Goal: Task Accomplishment & Management: Complete application form

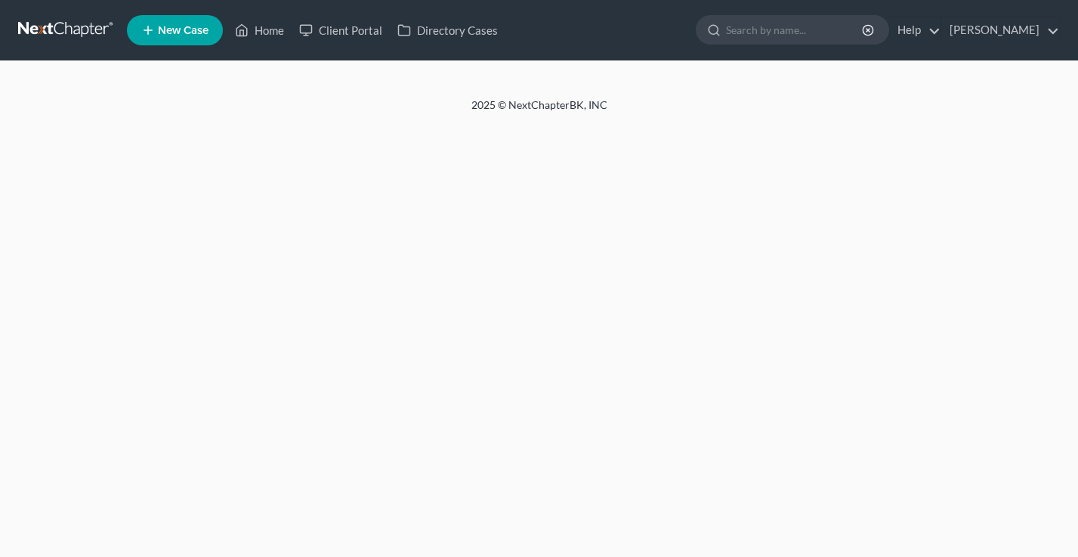
select select "18"
select select "0"
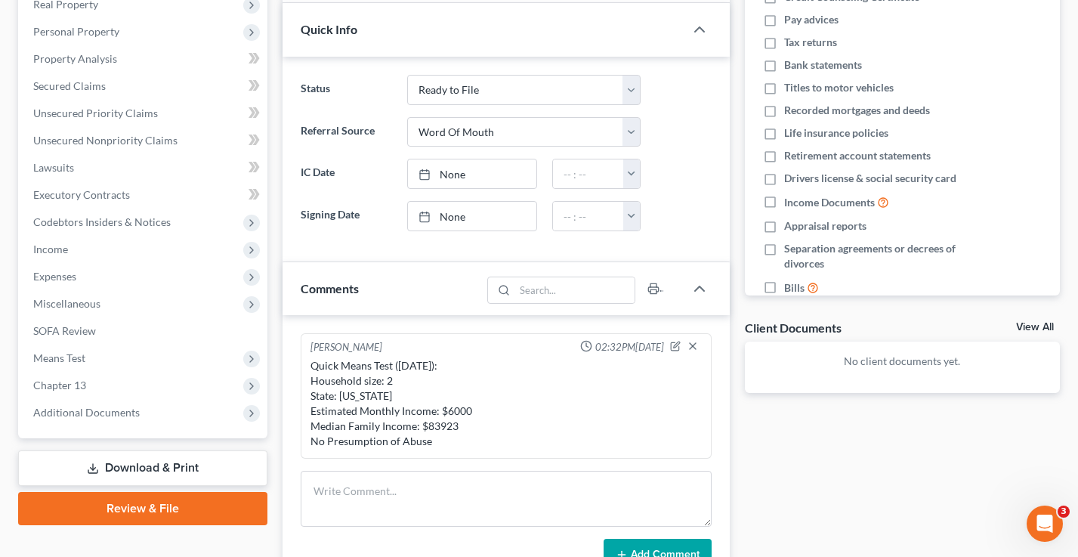
scroll to position [277, 0]
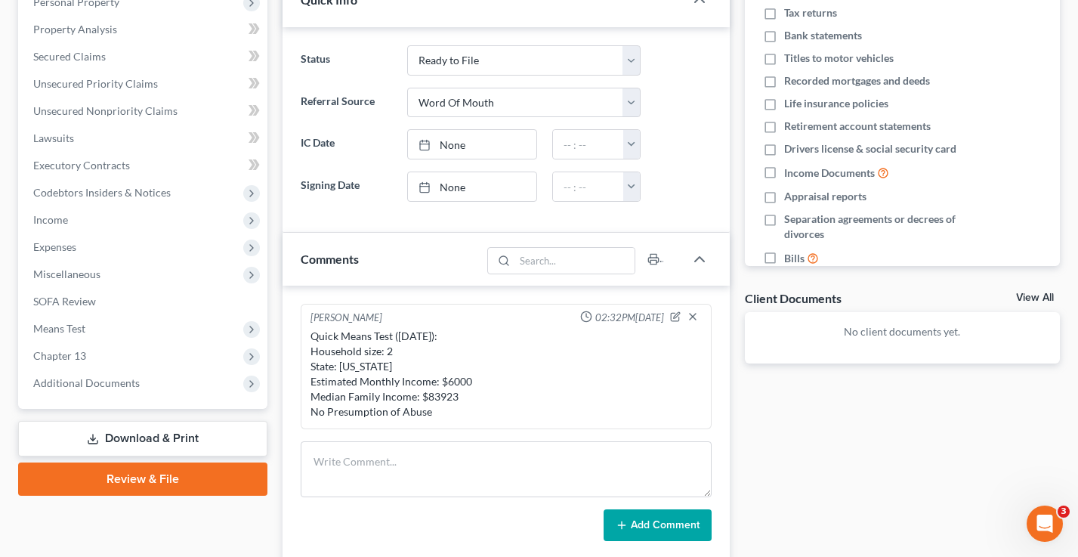
click at [100, 223] on span "Income" at bounding box center [144, 219] width 246 height 27
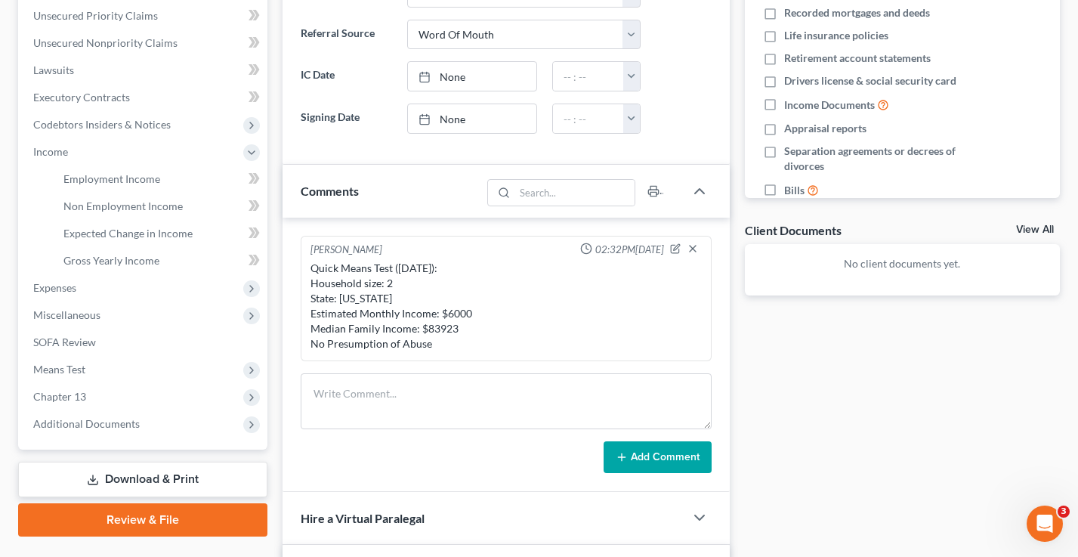
scroll to position [346, 0]
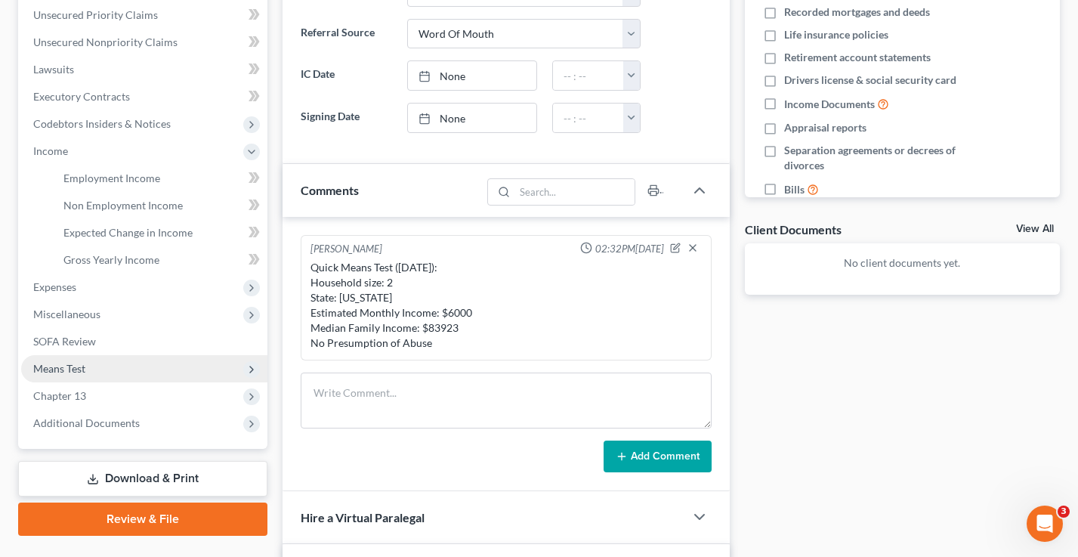
click at [102, 369] on span "Means Test" at bounding box center [144, 368] width 246 height 27
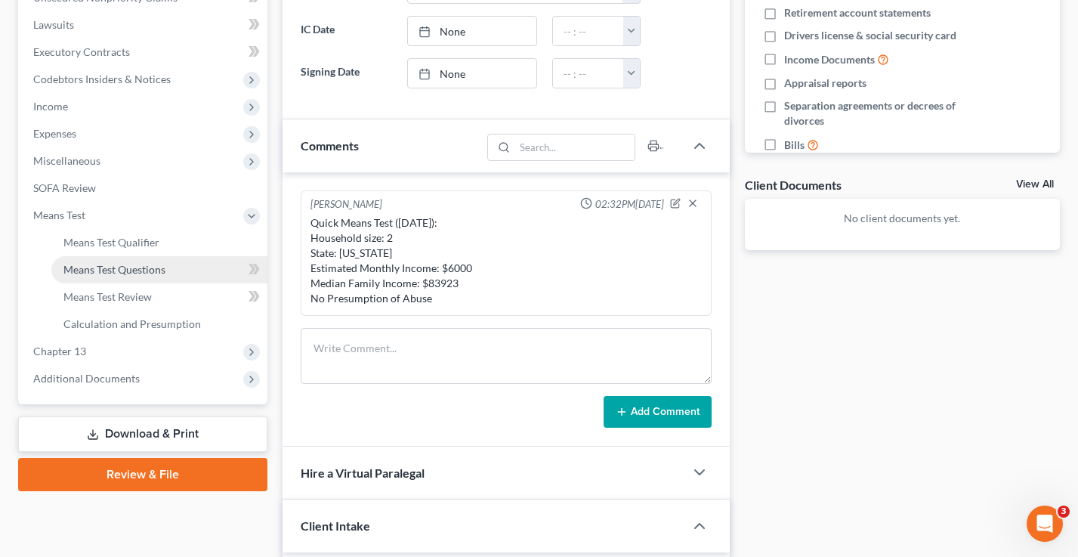
click at [110, 256] on link "Means Test Questions" at bounding box center [159, 269] width 216 height 27
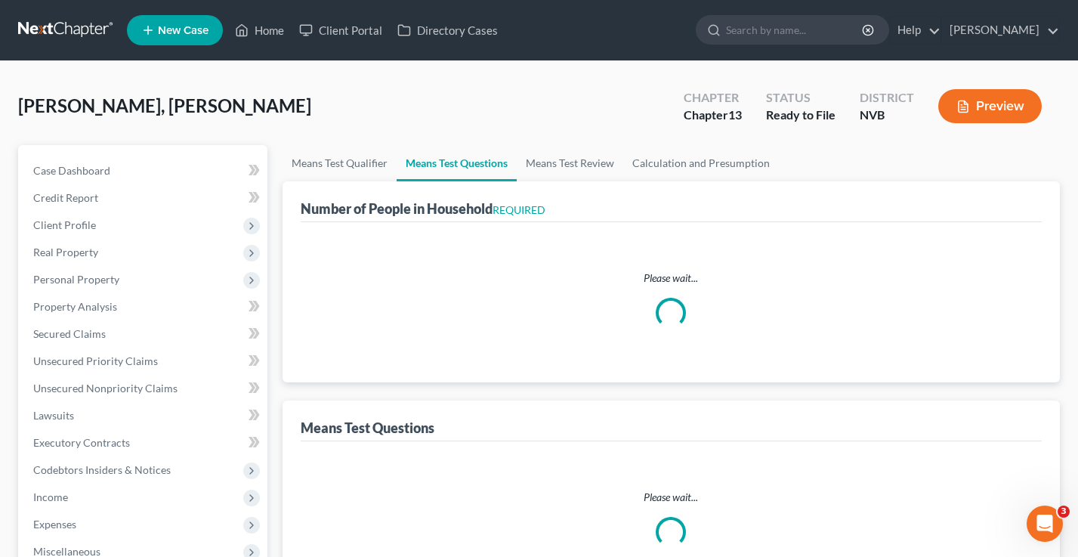
select select "1"
select select "60"
select select "0"
select select "60"
select select "2"
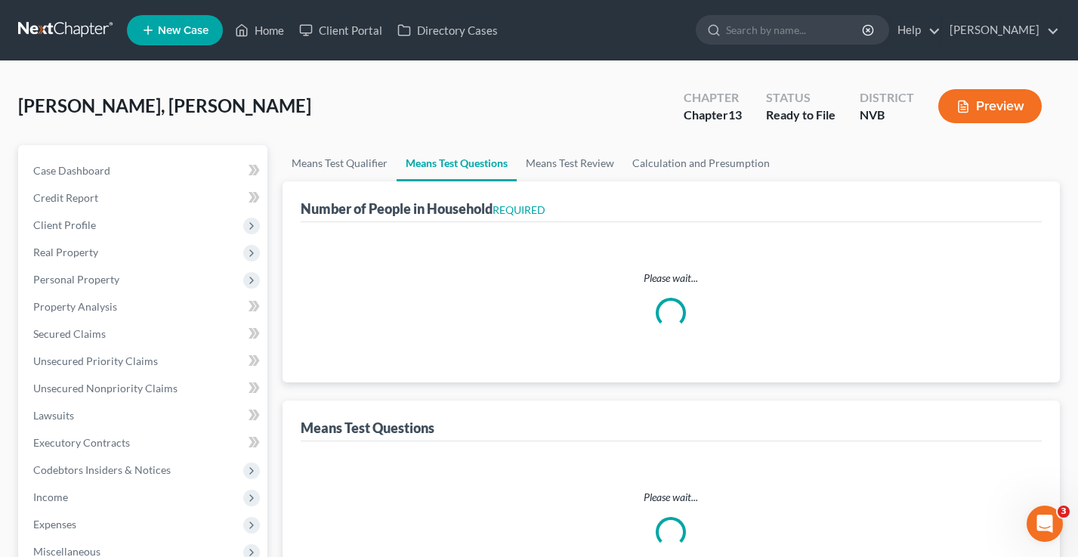
select select "2"
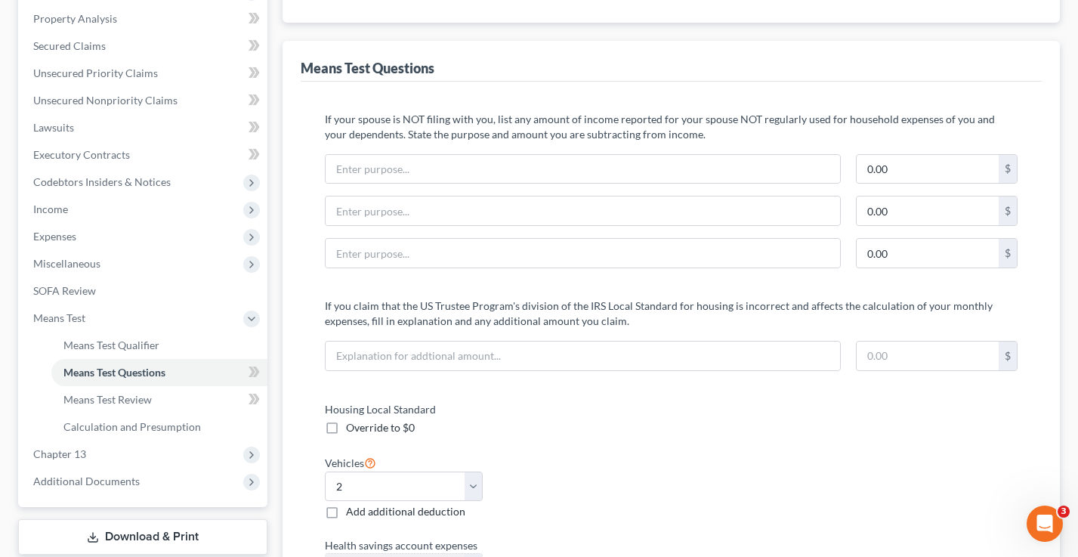
scroll to position [283, 0]
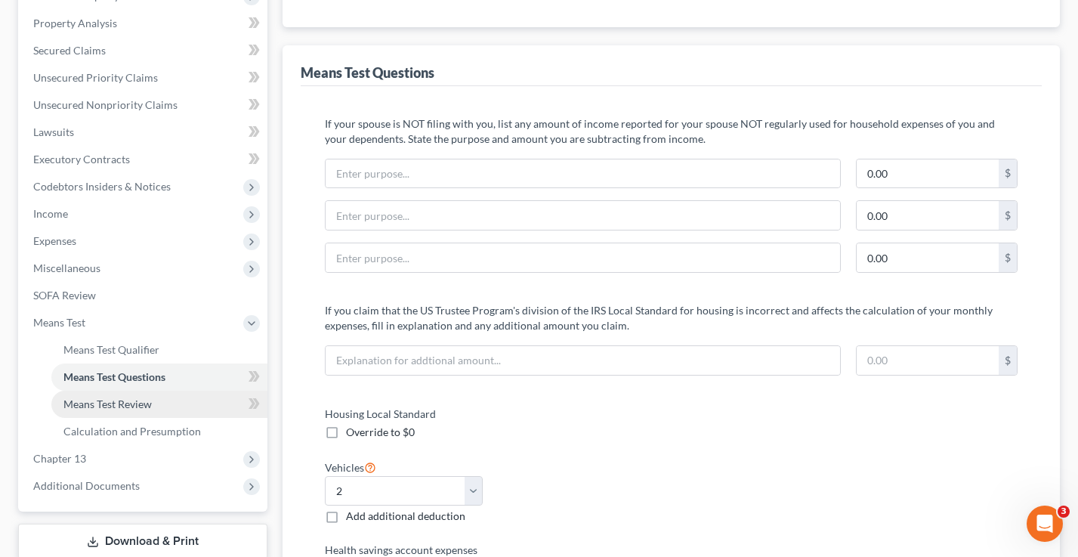
click at [141, 409] on span "Means Test Review" at bounding box center [107, 403] width 88 height 13
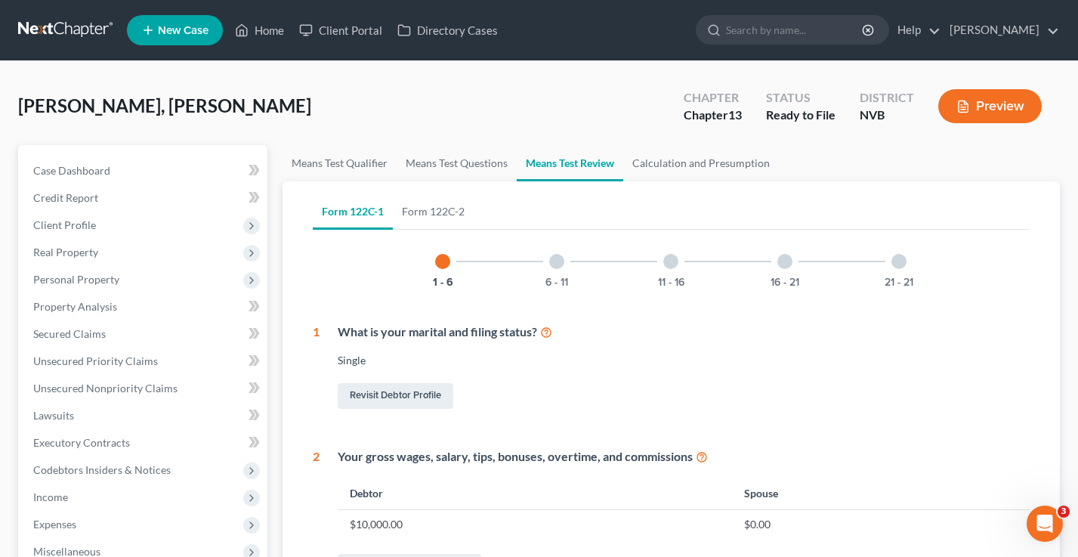
scroll to position [43, 0]
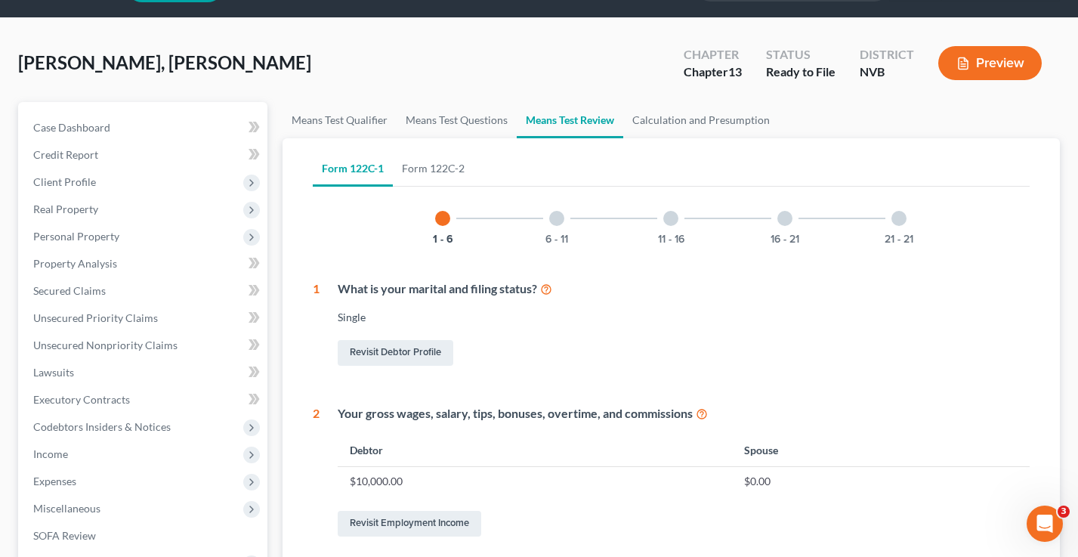
click at [786, 221] on div at bounding box center [784, 218] width 15 height 15
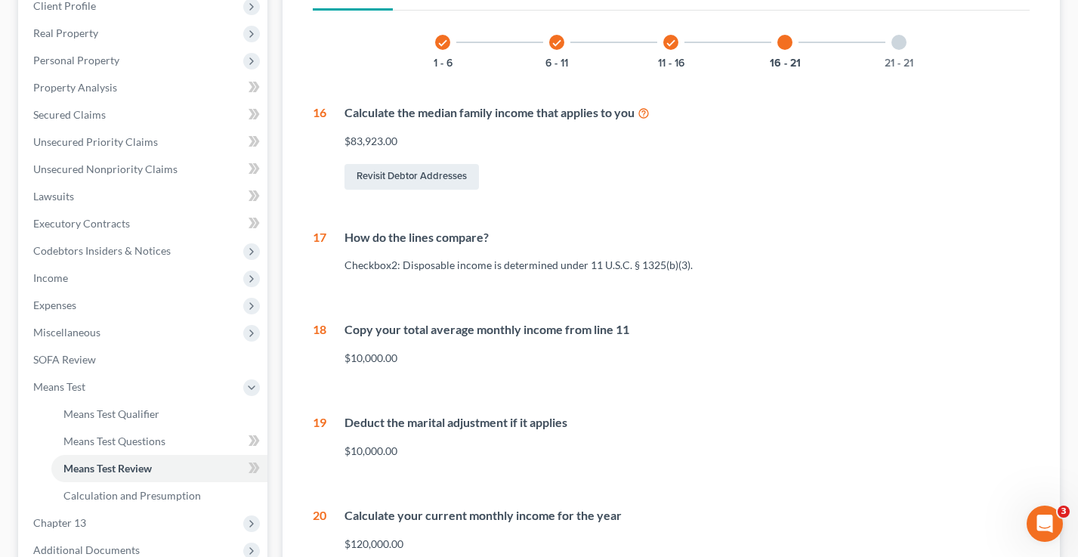
scroll to position [222, 0]
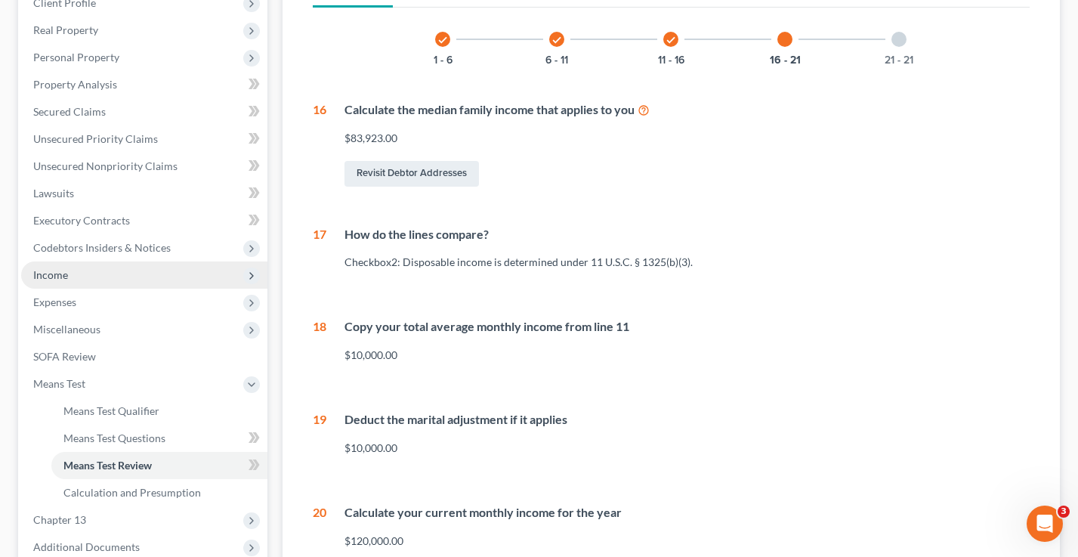
click at [97, 279] on span "Income" at bounding box center [144, 274] width 246 height 27
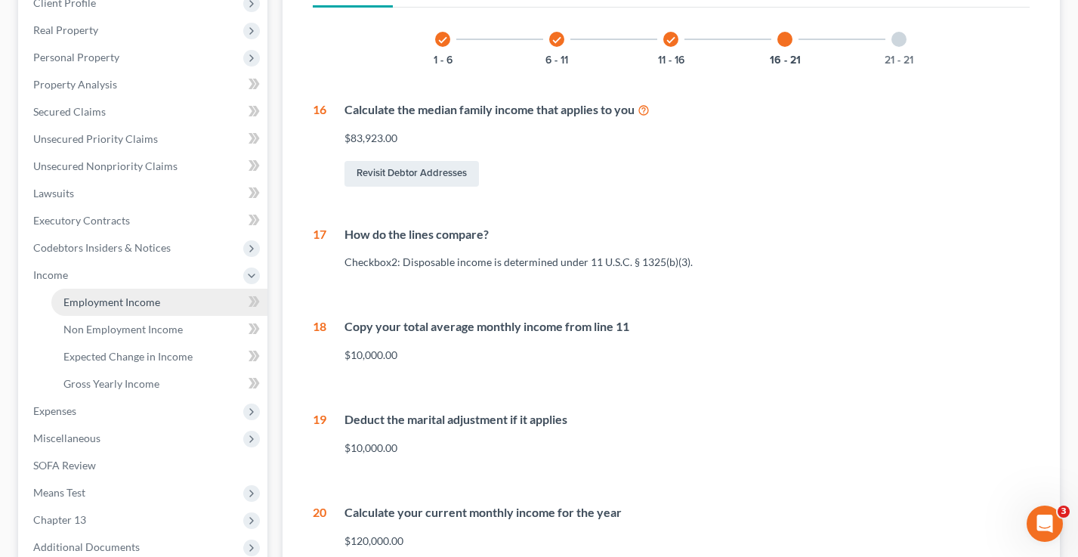
click at [105, 295] on span "Employment Income" at bounding box center [111, 301] width 97 height 13
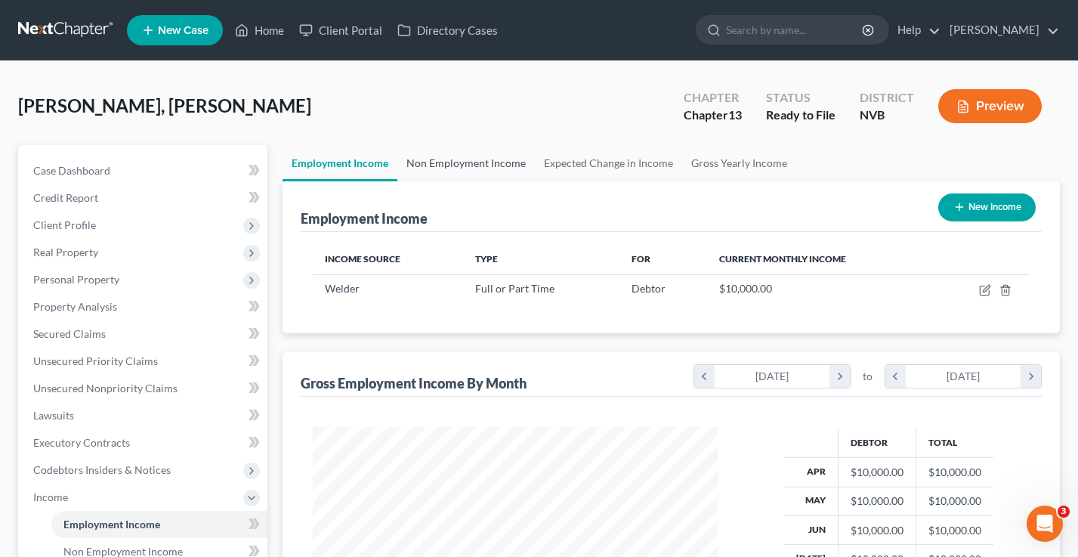
click at [468, 159] on link "Non Employment Income" at bounding box center [465, 163] width 137 height 36
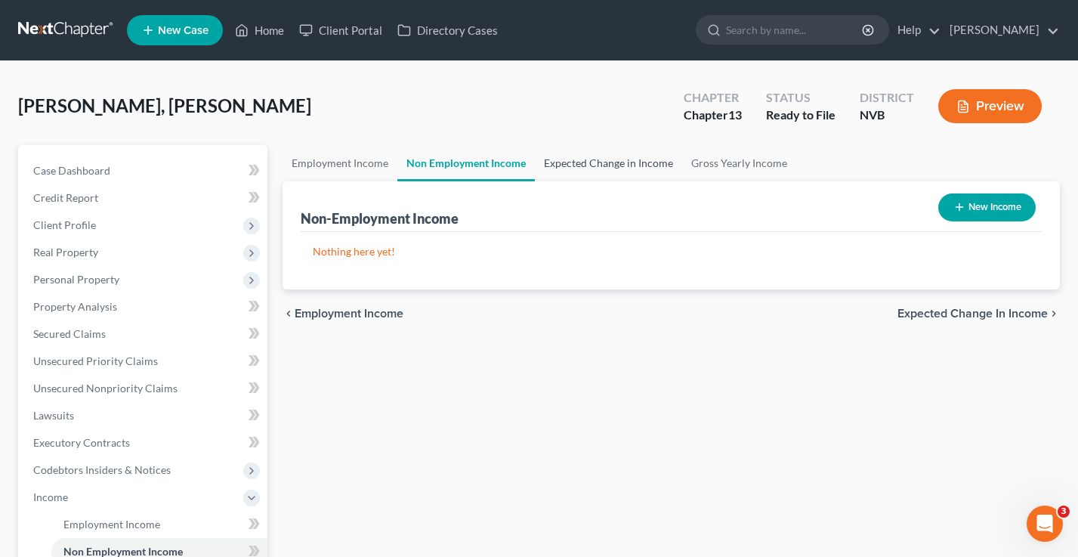
click at [593, 163] on link "Expected Change in Income" at bounding box center [608, 163] width 147 height 36
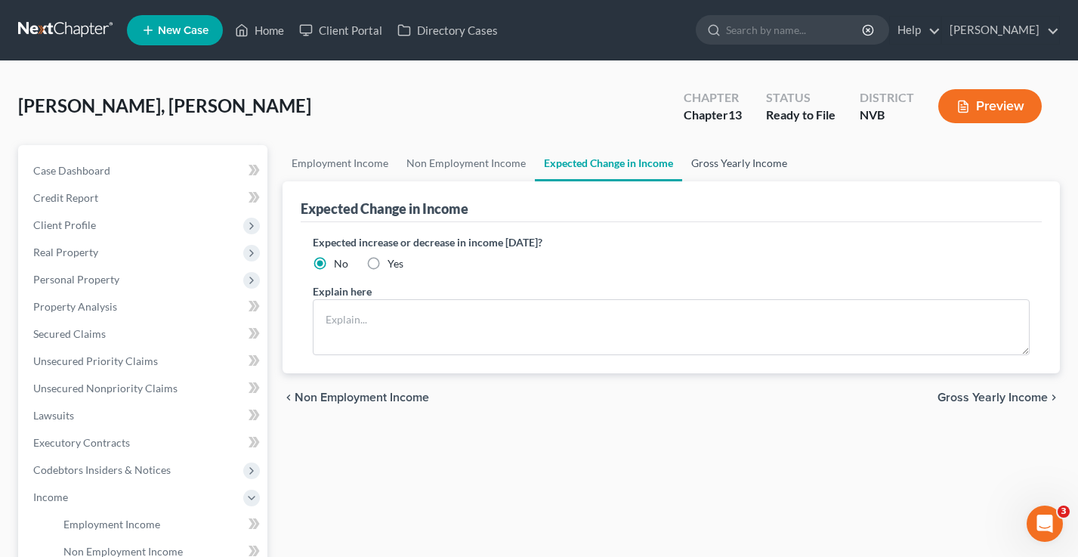
click at [716, 163] on link "Gross Yearly Income" at bounding box center [739, 163] width 114 height 36
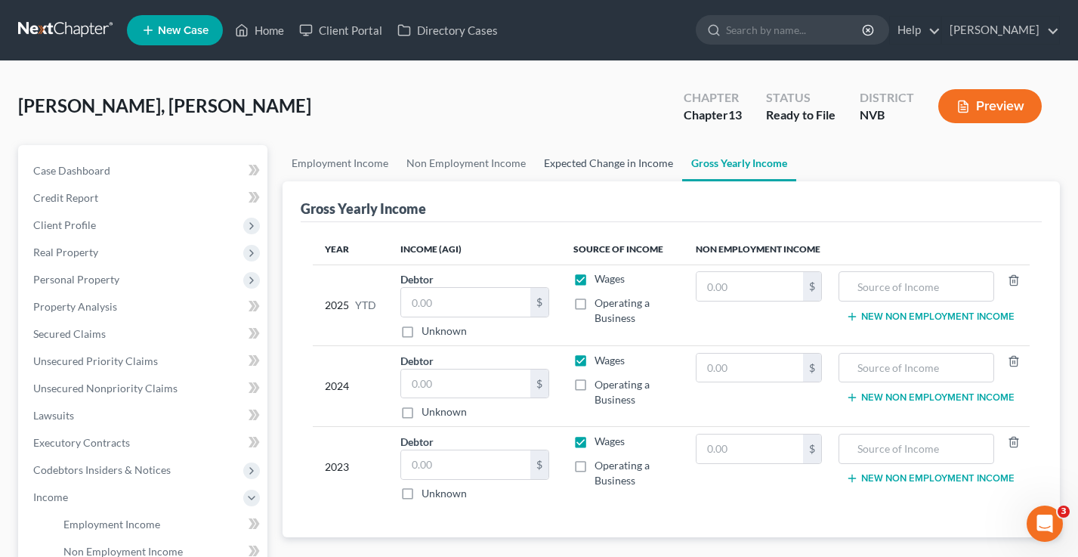
click at [585, 172] on link "Expected Change in Income" at bounding box center [608, 163] width 147 height 36
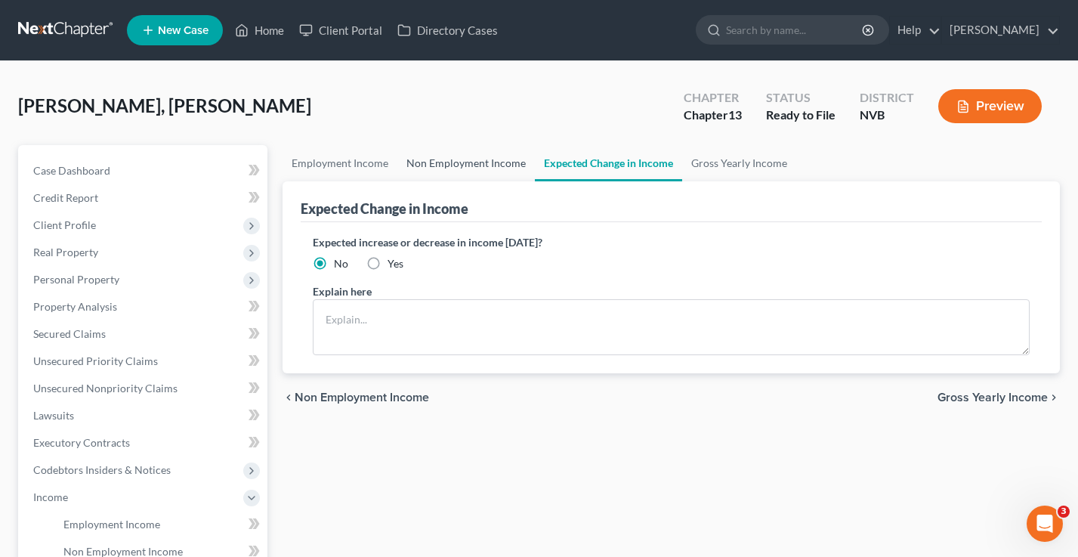
click at [485, 167] on link "Non Employment Income" at bounding box center [465, 163] width 137 height 36
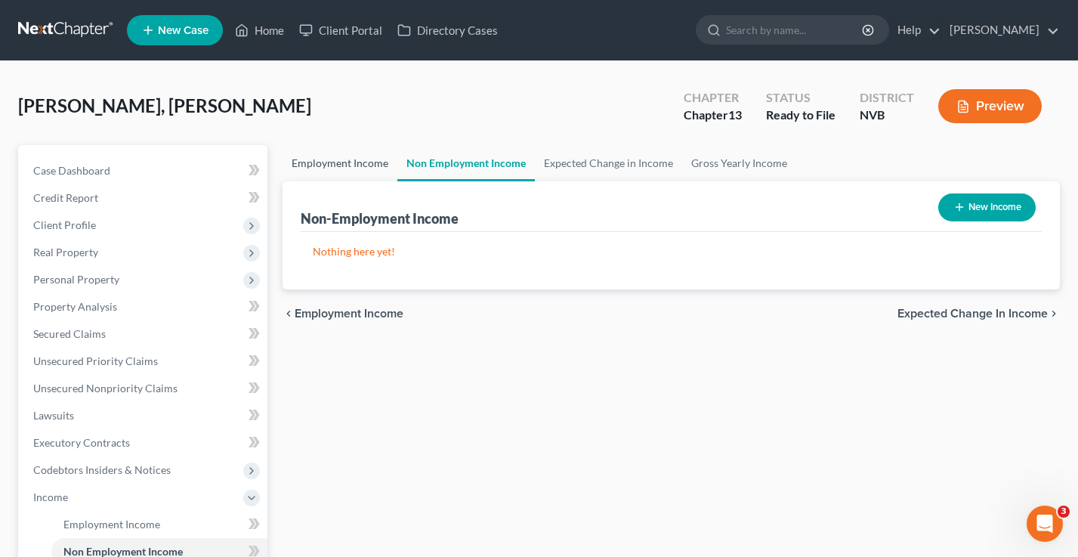
click at [345, 157] on link "Employment Income" at bounding box center [340, 163] width 115 height 36
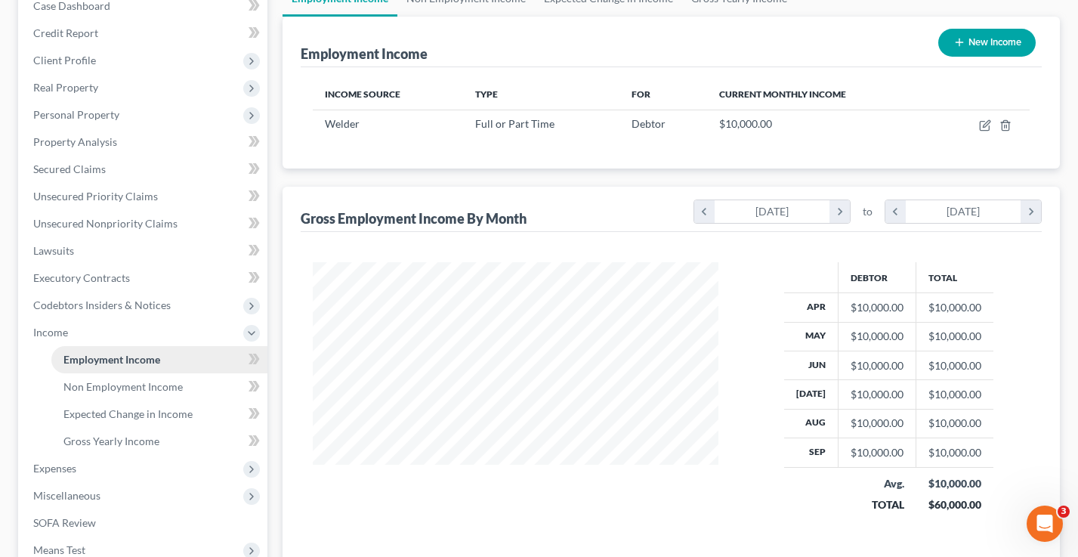
scroll to position [381, 0]
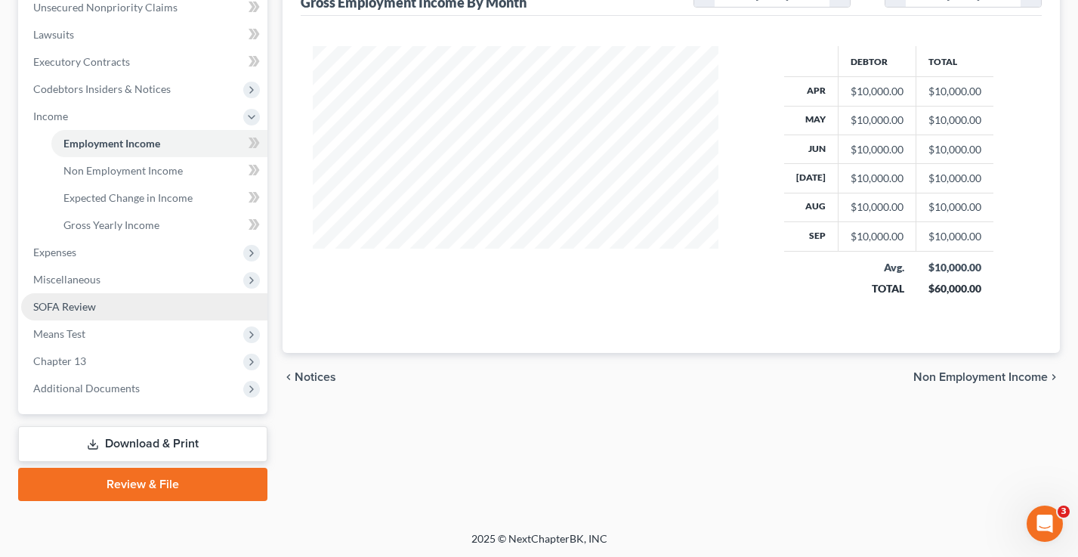
click at [96, 309] on link "SOFA Review" at bounding box center [144, 306] width 246 height 27
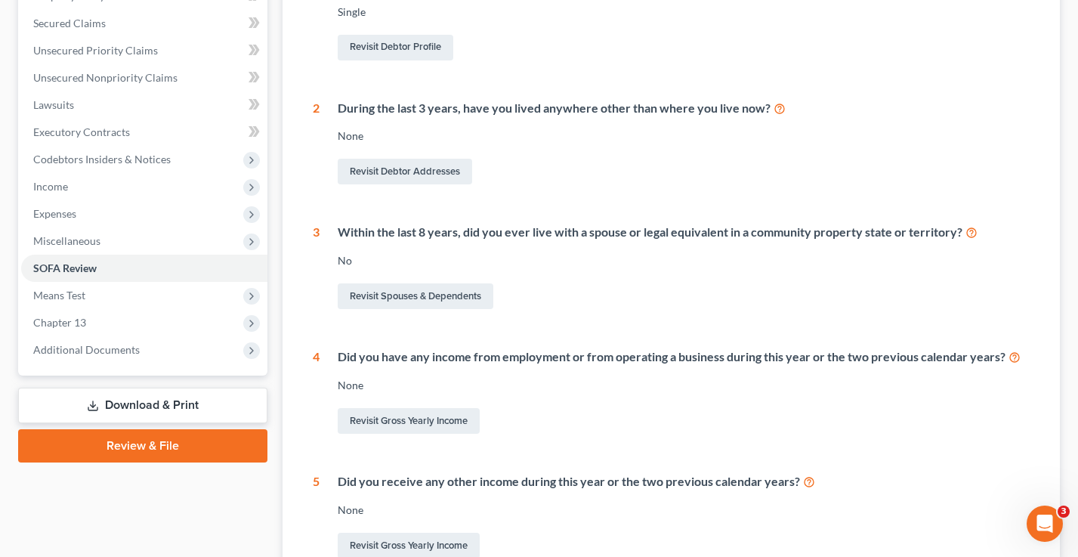
scroll to position [474, 0]
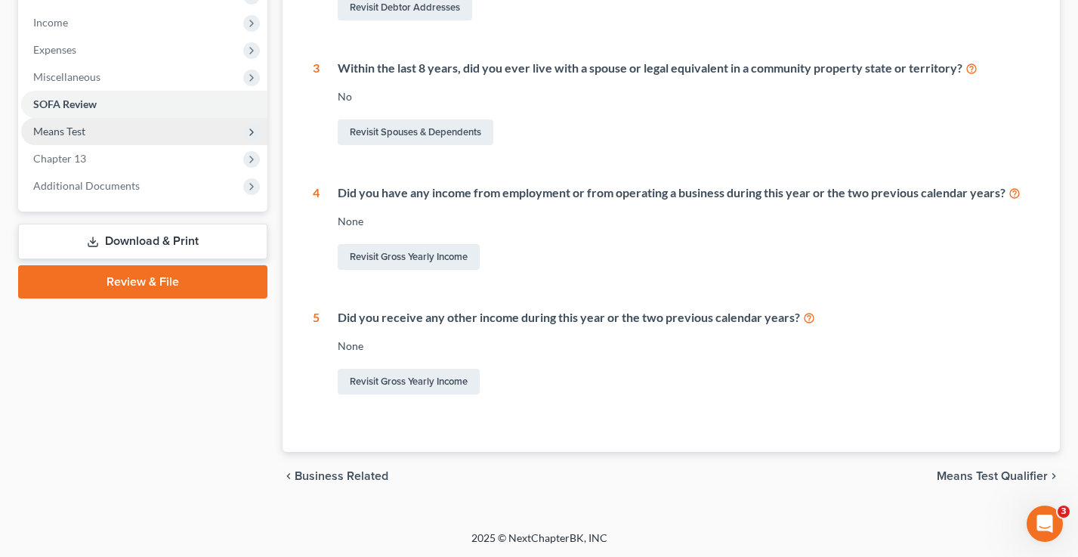
click at [87, 130] on span "Means Test" at bounding box center [144, 131] width 246 height 27
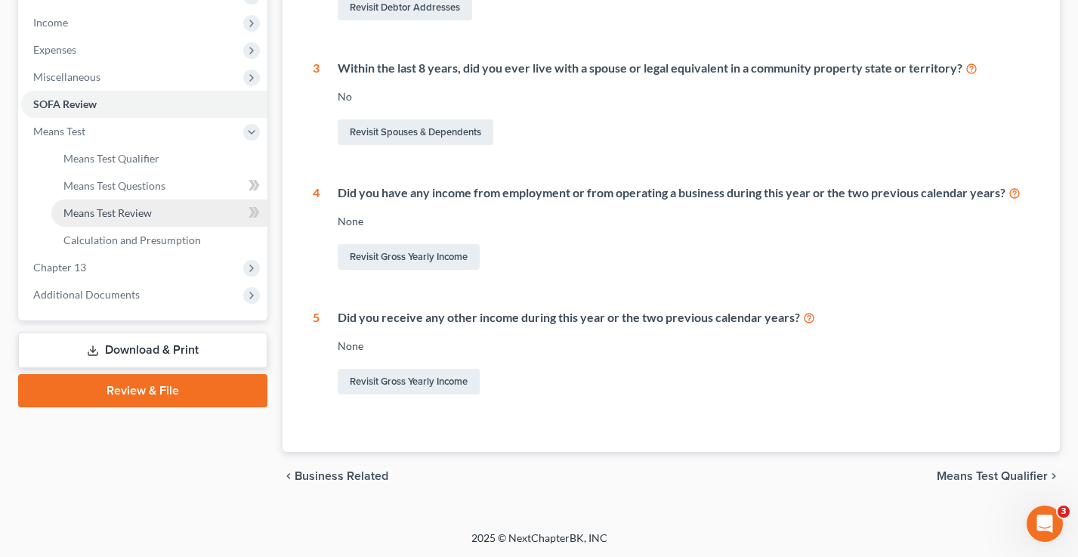
click at [122, 212] on span "Means Test Review" at bounding box center [107, 212] width 88 height 13
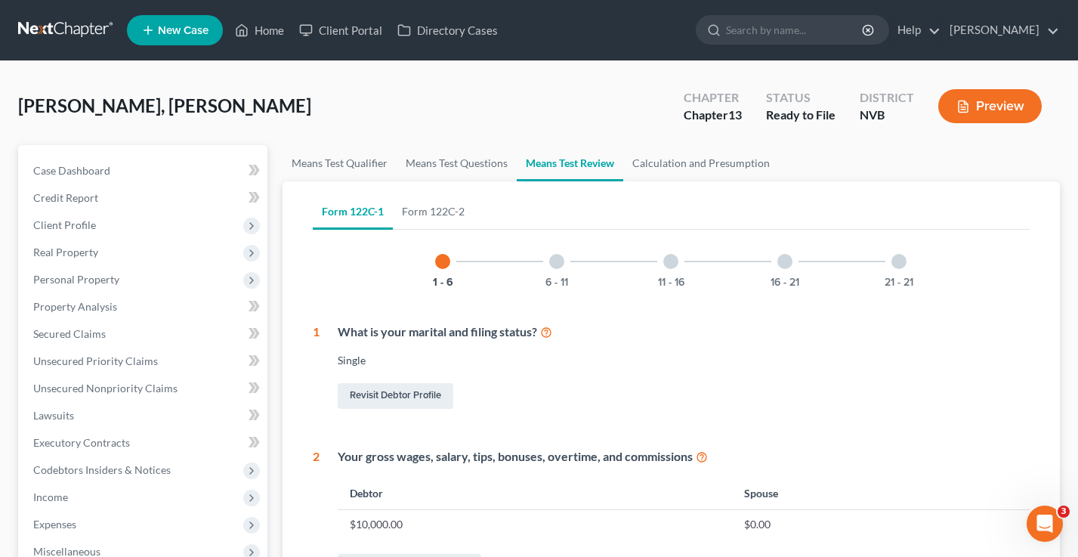
click at [902, 260] on div at bounding box center [898, 261] width 15 height 15
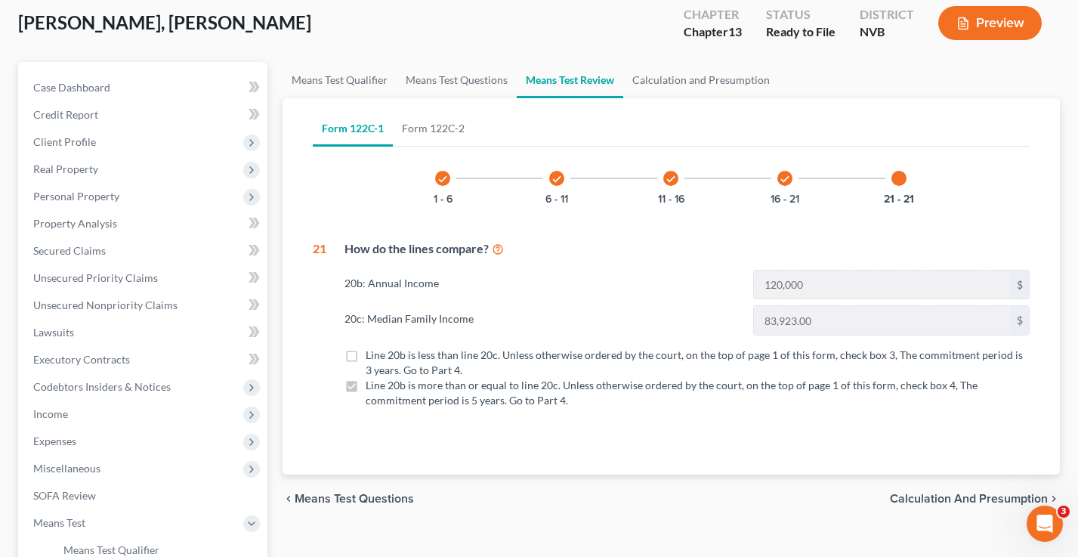
scroll to position [94, 0]
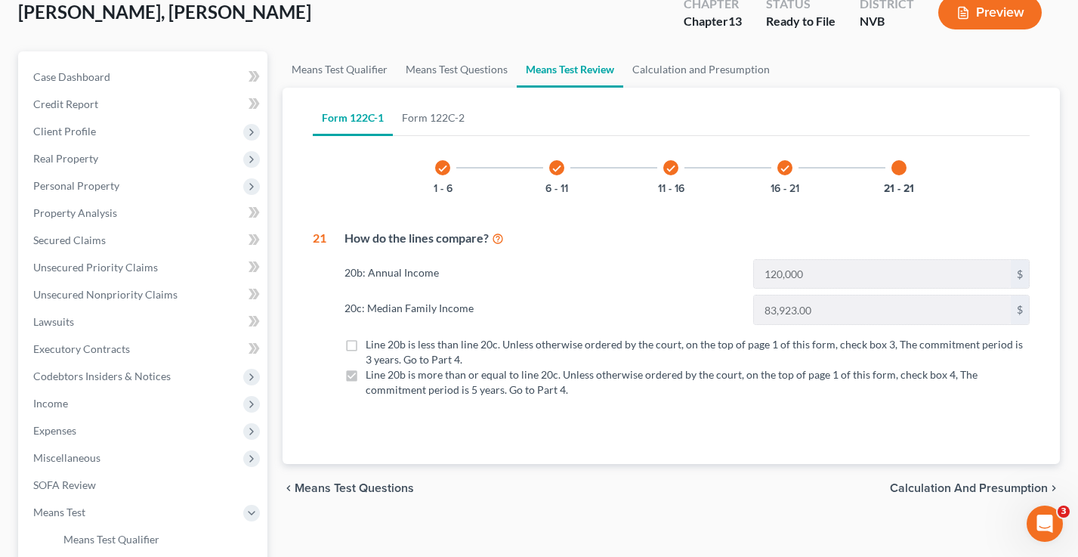
click at [501, 239] on icon at bounding box center [498, 237] width 12 height 14
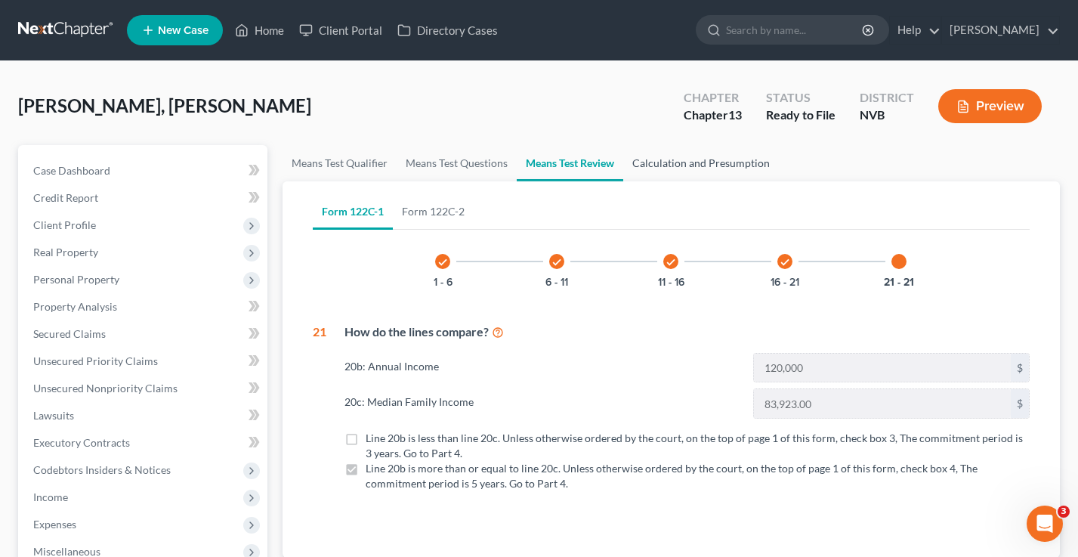
drag, startPoint x: 712, startPoint y: 164, endPoint x: 698, endPoint y: 166, distance: 14.5
click at [712, 164] on link "Calculation and Presumption" at bounding box center [701, 163] width 156 height 36
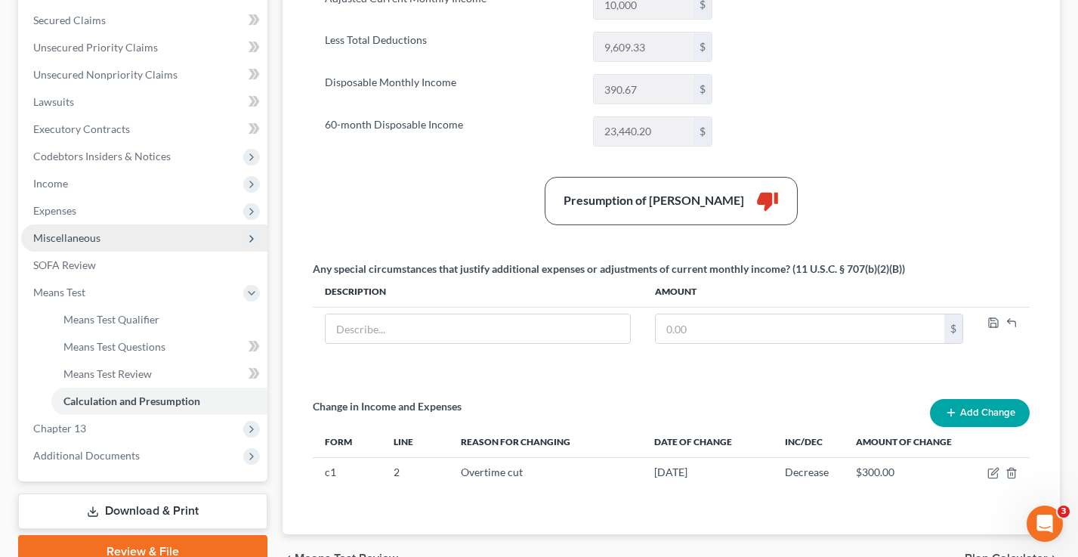
scroll to position [345, 0]
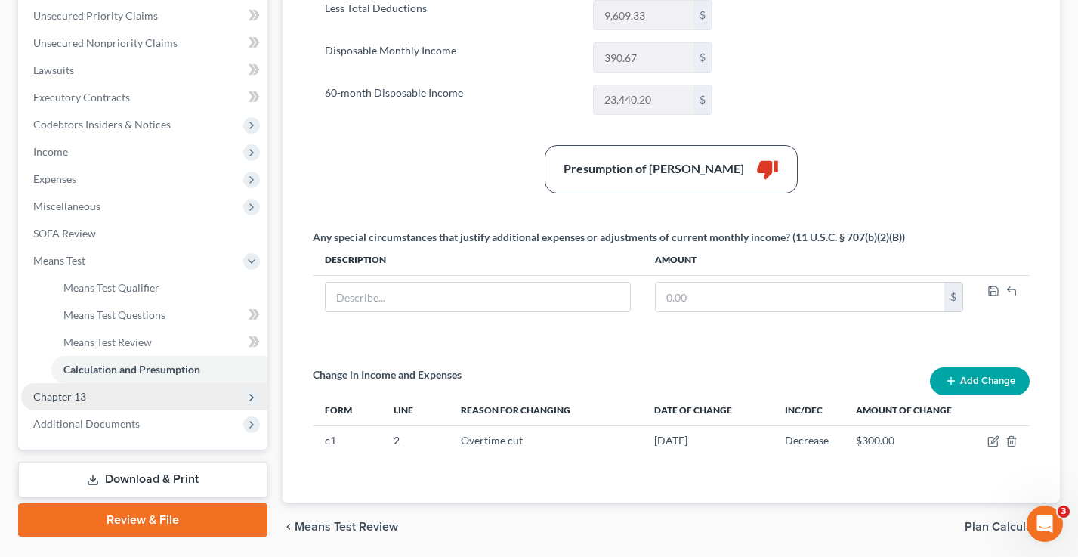
click at [125, 392] on span "Chapter 13" at bounding box center [144, 396] width 246 height 27
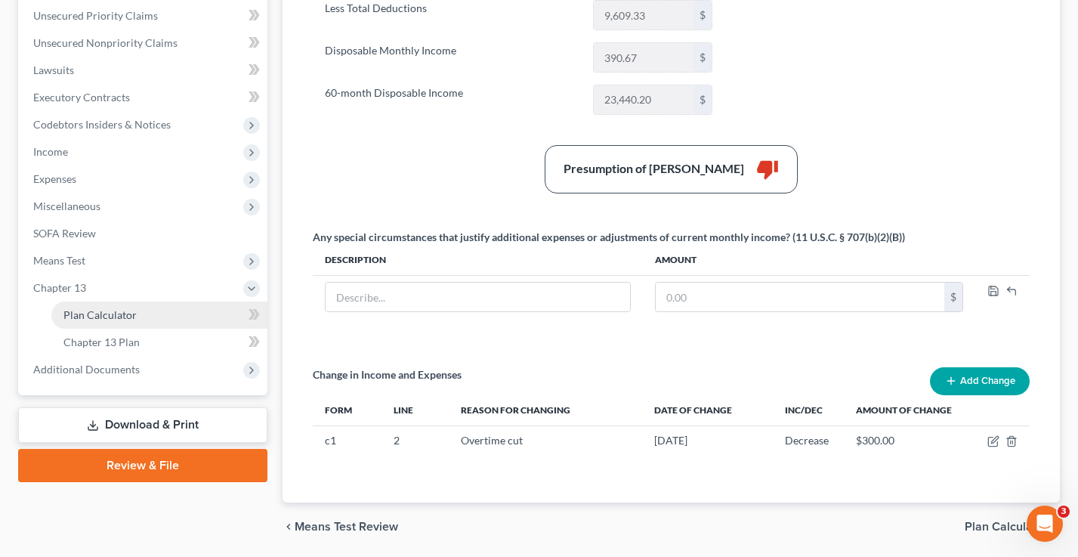
click at [131, 319] on span "Plan Calculator" at bounding box center [99, 314] width 73 height 13
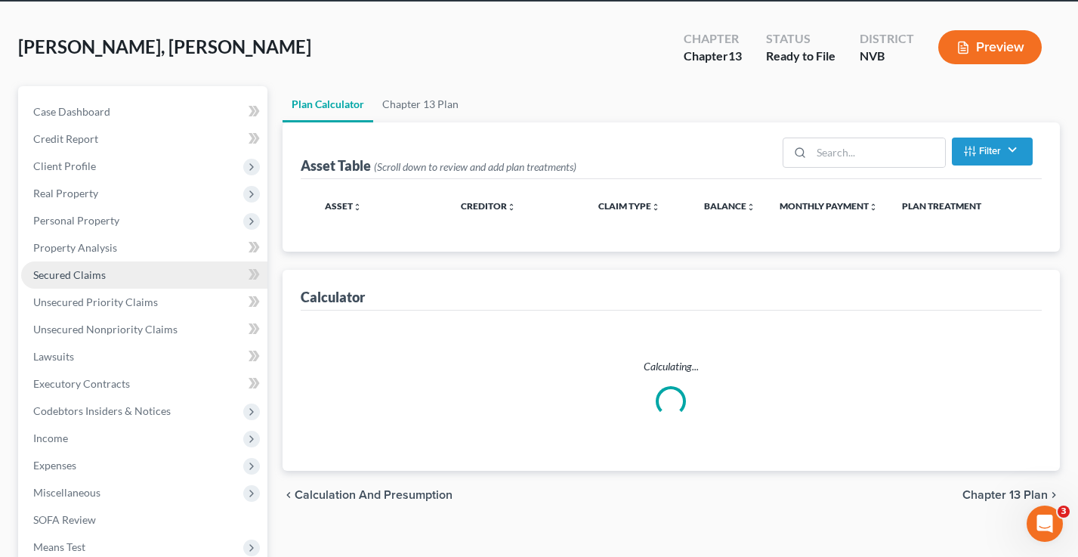
scroll to position [23, 0]
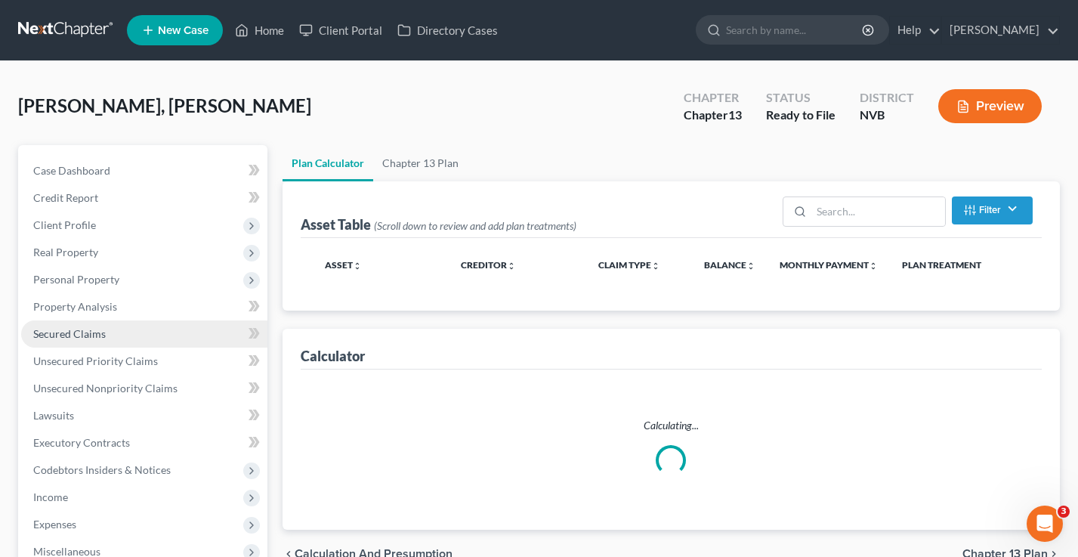
select select "59"
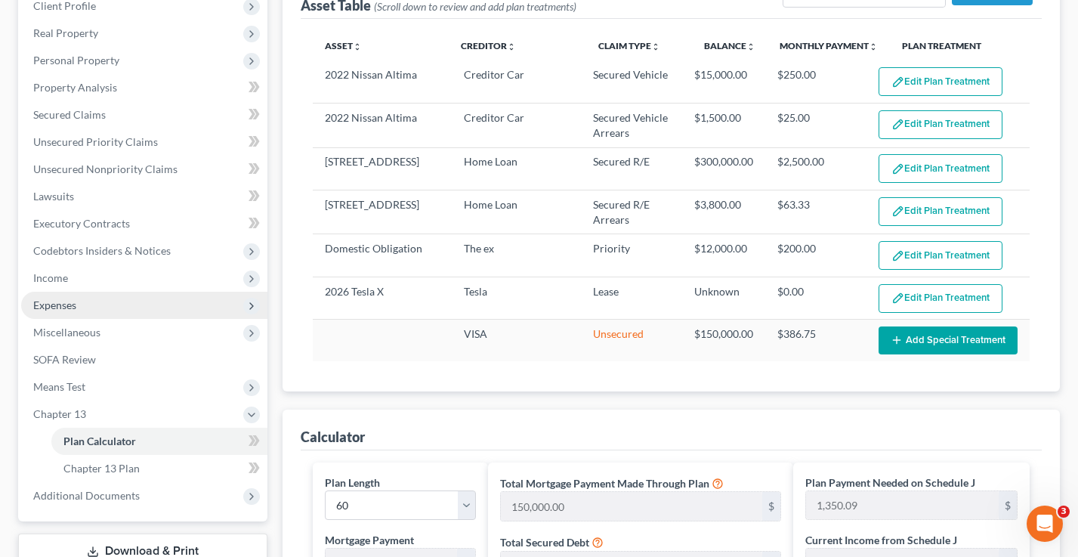
scroll to position [227, 0]
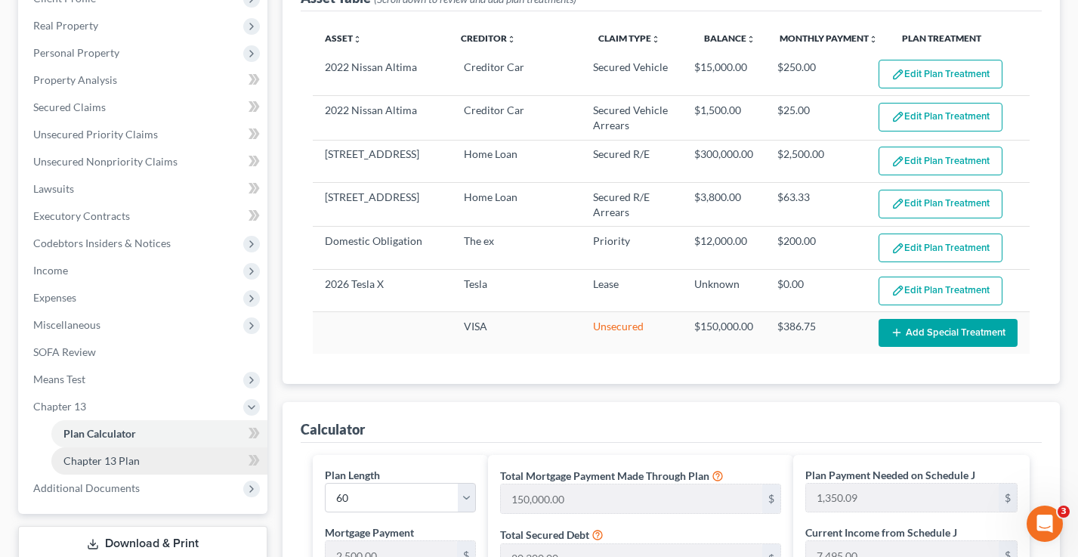
click at [150, 455] on link "Chapter 13 Plan" at bounding box center [159, 460] width 216 height 27
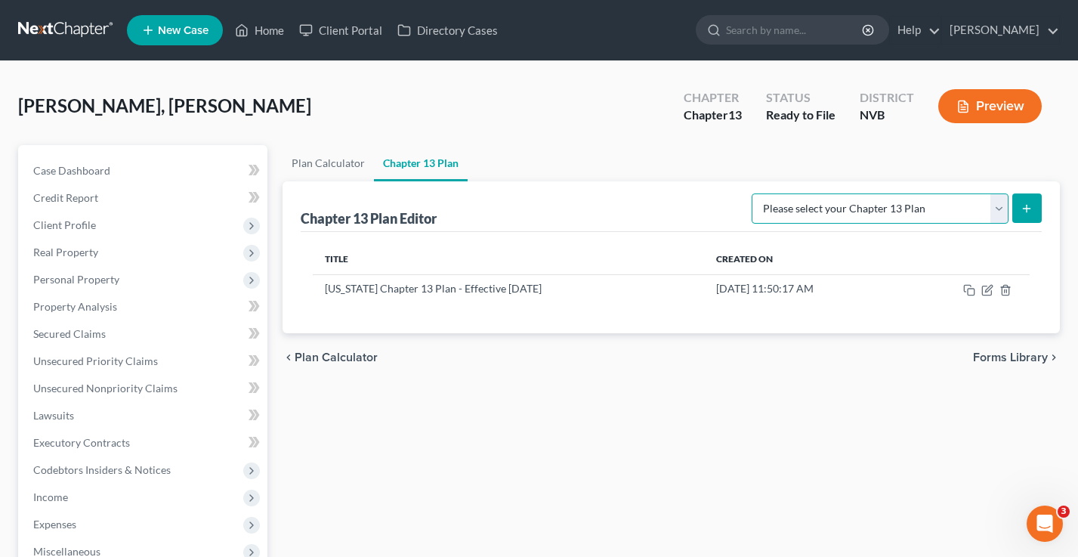
click at [896, 207] on select "Please select your Chapter 13 Plan National Form Plan - Official Form 113 [US_S…" at bounding box center [880, 208] width 257 height 30
select select "1"
click at [753, 193] on select "Please select your Chapter 13 Plan National Form Plan - Official Form 113 [US_S…" at bounding box center [880, 208] width 257 height 30
click at [940, 32] on link "Help" at bounding box center [915, 30] width 51 height 27
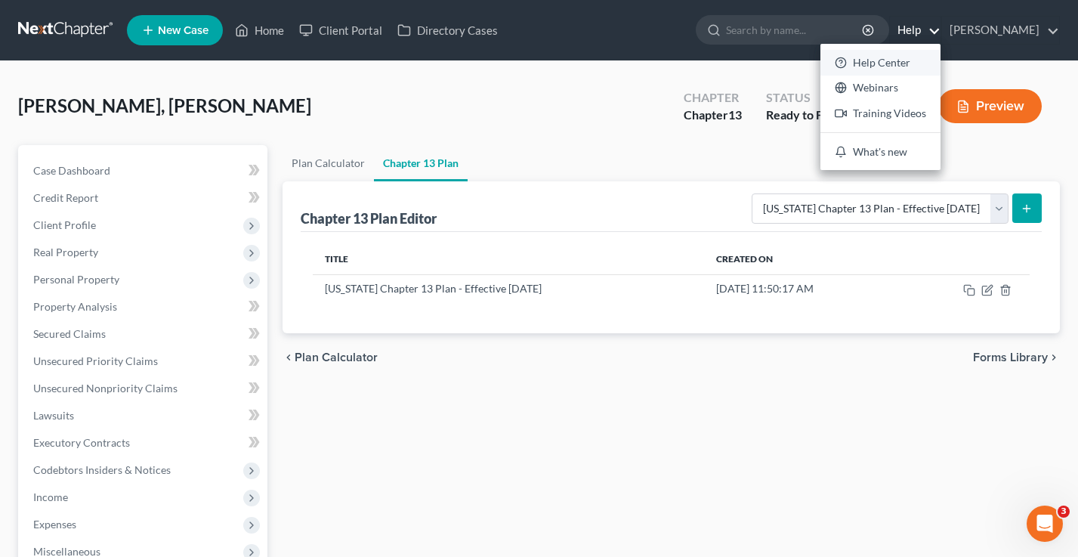
click at [929, 63] on link "Help Center" at bounding box center [880, 63] width 120 height 26
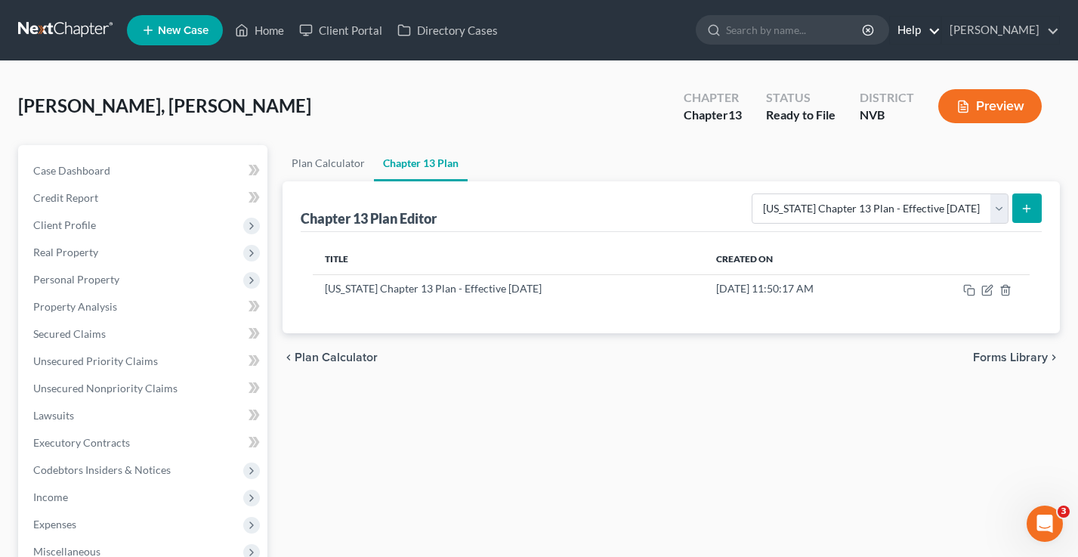
click at [933, 26] on link "Help" at bounding box center [915, 30] width 51 height 27
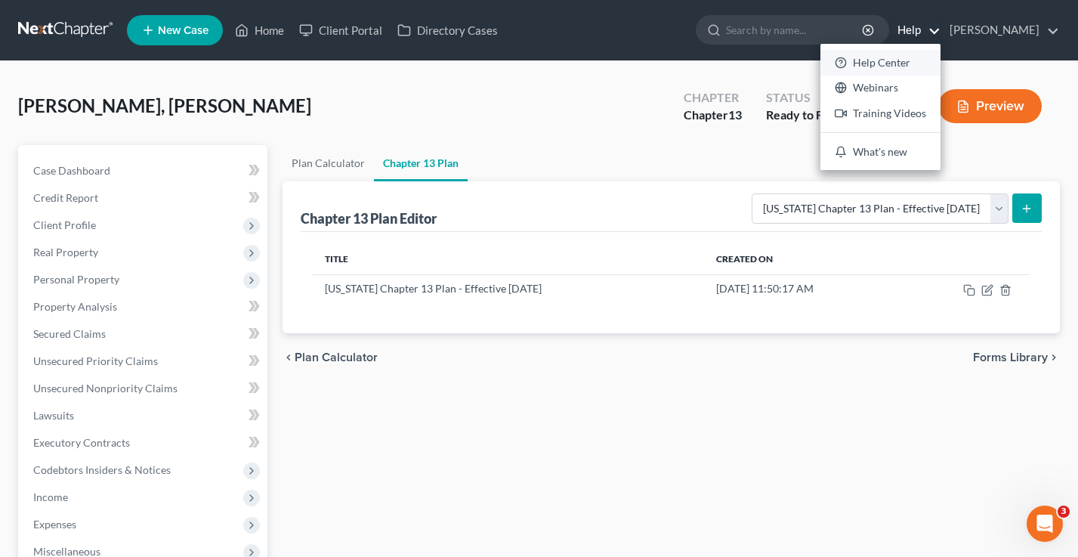
click at [922, 63] on link "Help Center" at bounding box center [880, 63] width 120 height 26
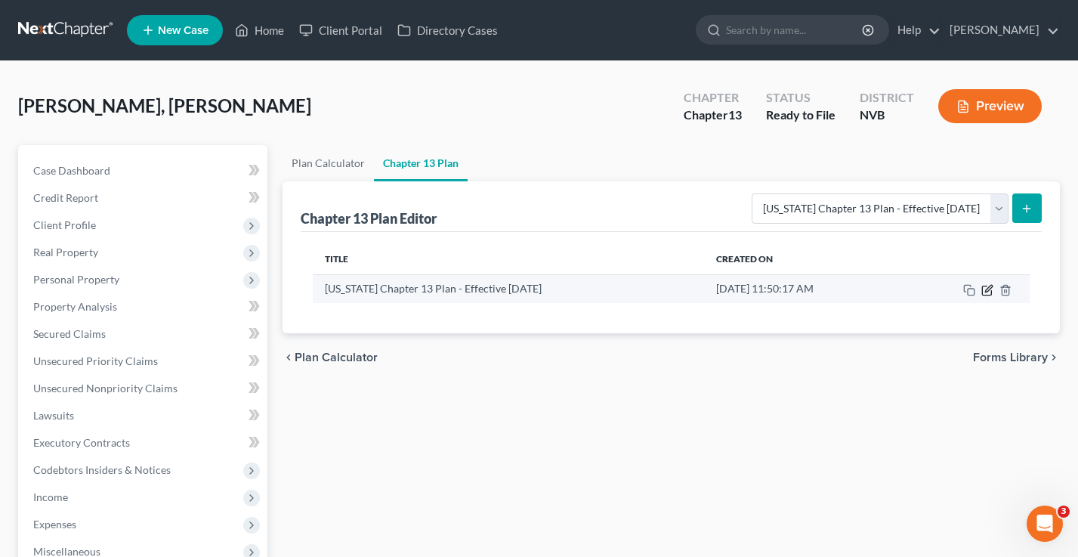
click at [986, 288] on icon "button" at bounding box center [987, 290] width 12 height 12
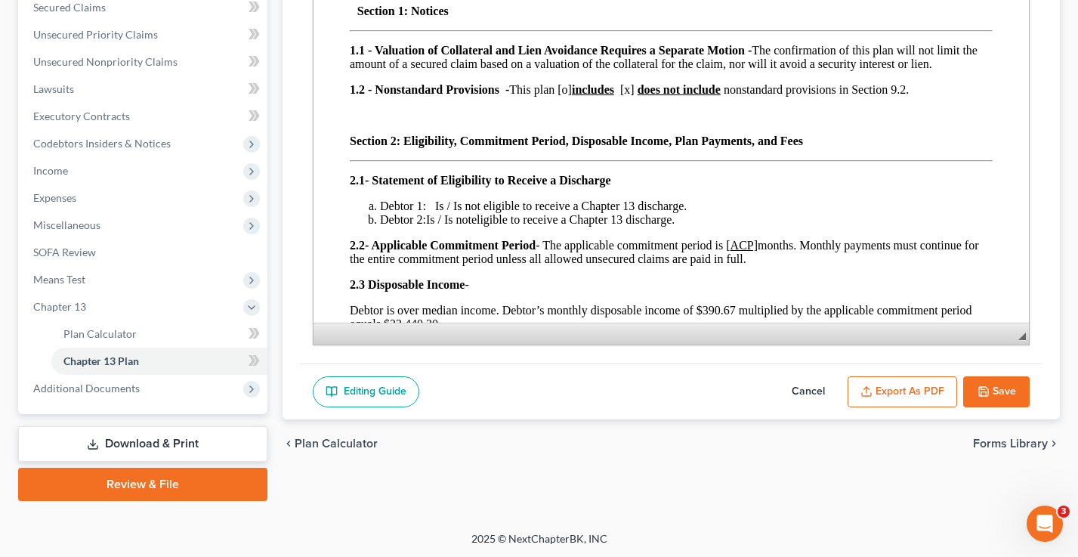
scroll to position [246, 0]
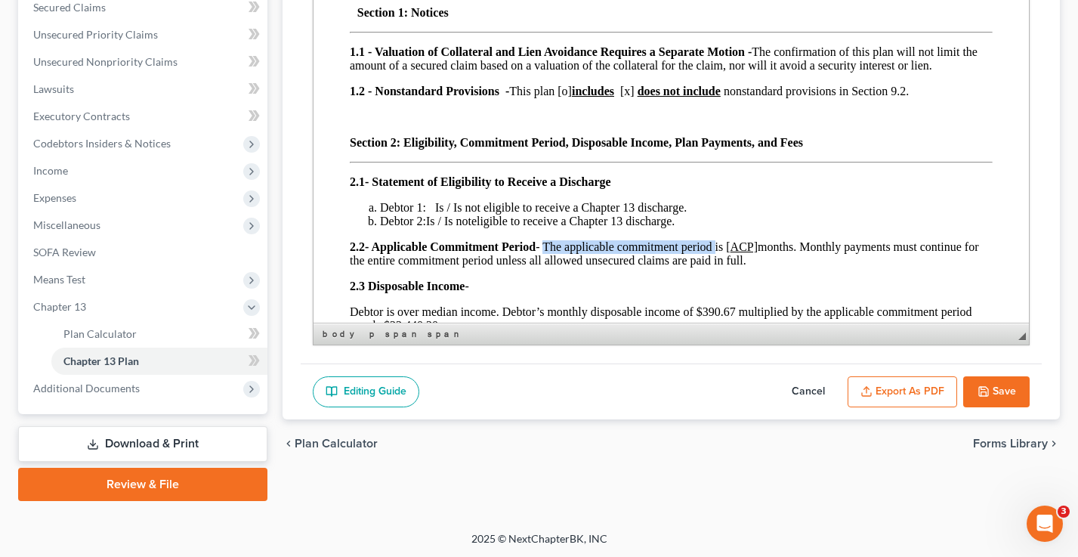
drag, startPoint x: 712, startPoint y: 252, endPoint x: 551, endPoint y: 250, distance: 160.9
click at [553, 251] on span "- Applicable Commitment Period - The applicable commitment period is [ ACP] mon…" at bounding box center [663, 253] width 628 height 26
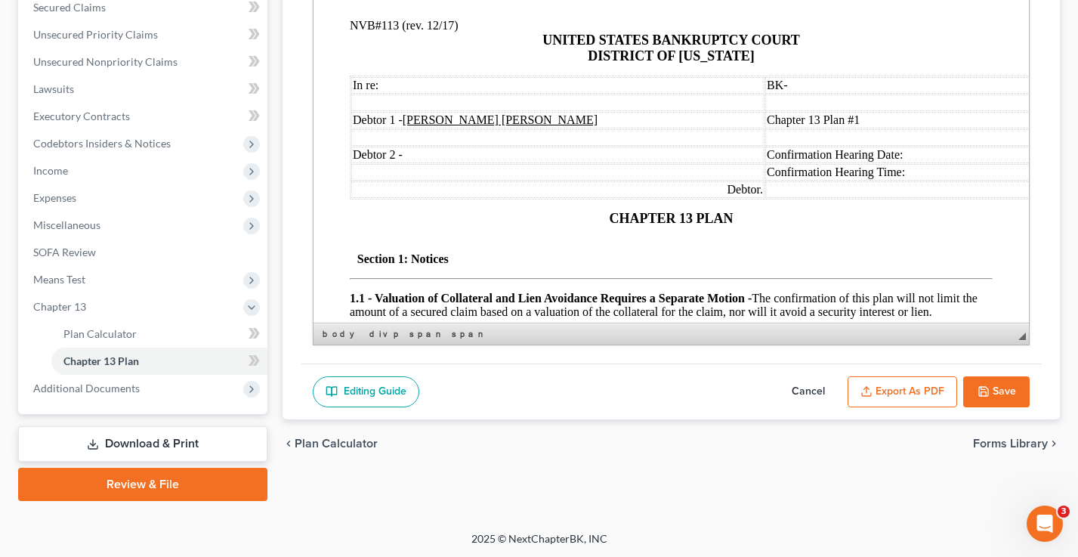
scroll to position [0, 0]
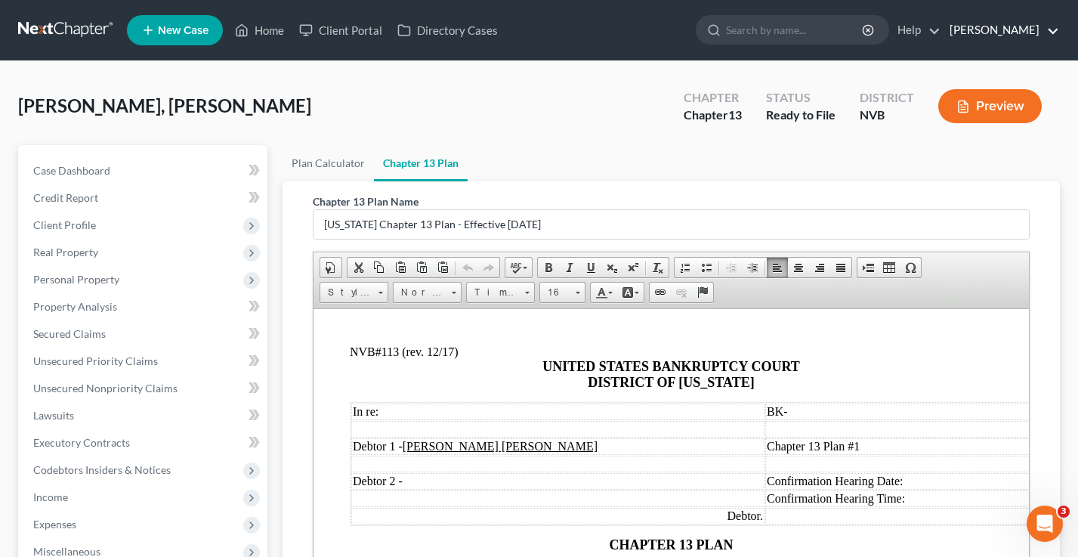
click at [1019, 26] on link "[PERSON_NAME]" at bounding box center [1000, 30] width 117 height 27
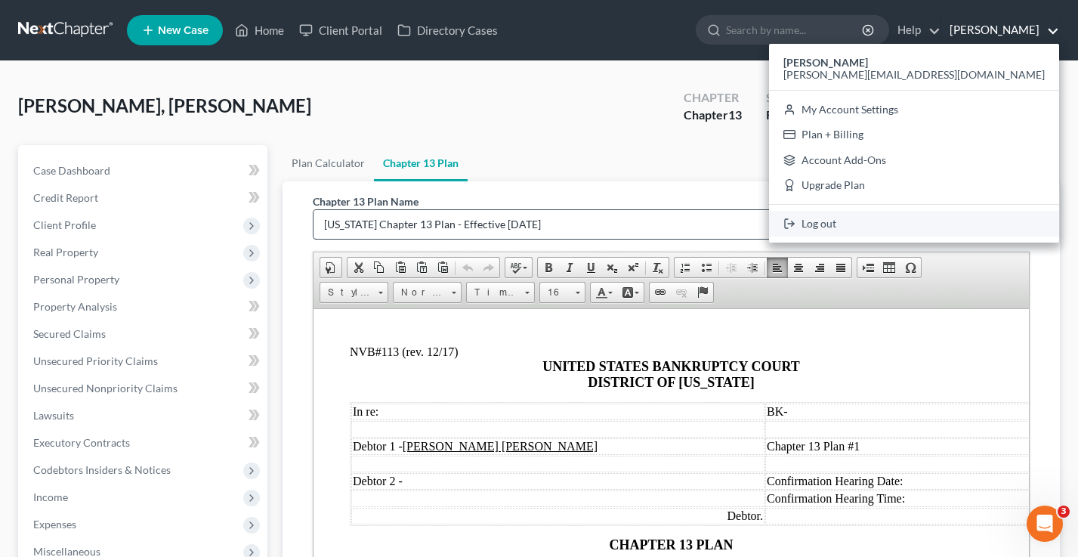
click at [995, 218] on link "Log out" at bounding box center [914, 224] width 290 height 26
